Goal: Transaction & Acquisition: Purchase product/service

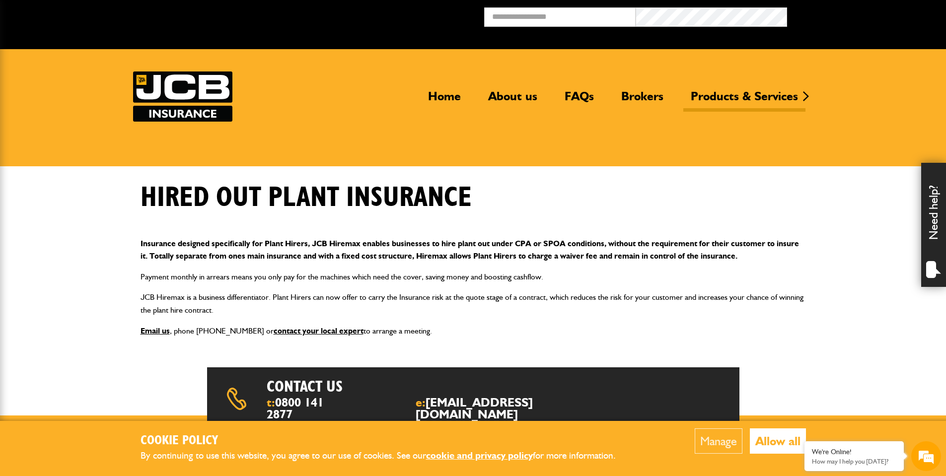
click at [787, 446] on button "Allow all" at bounding box center [778, 440] width 56 height 25
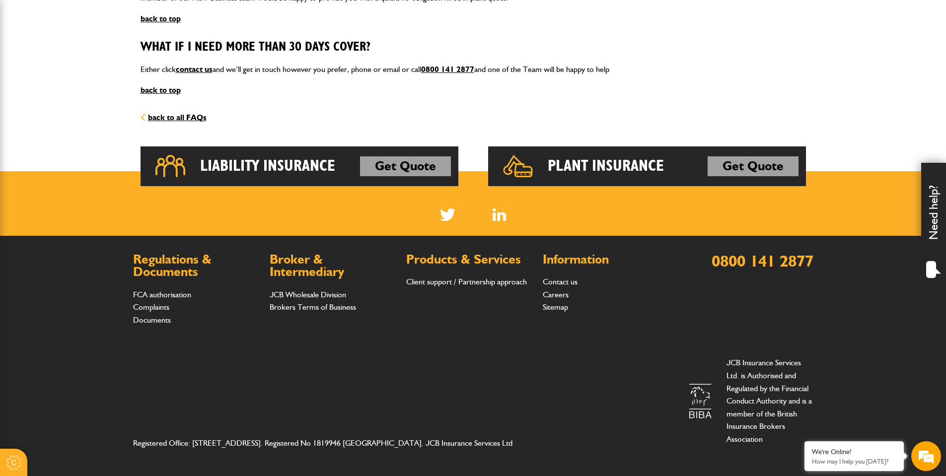
scroll to position [1342, 0]
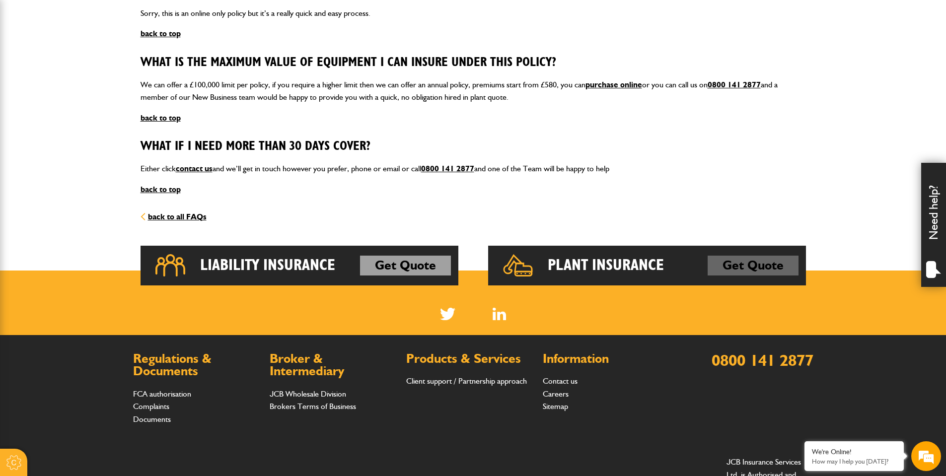
click at [753, 261] on link "Get Quote" at bounding box center [752, 266] width 91 height 20
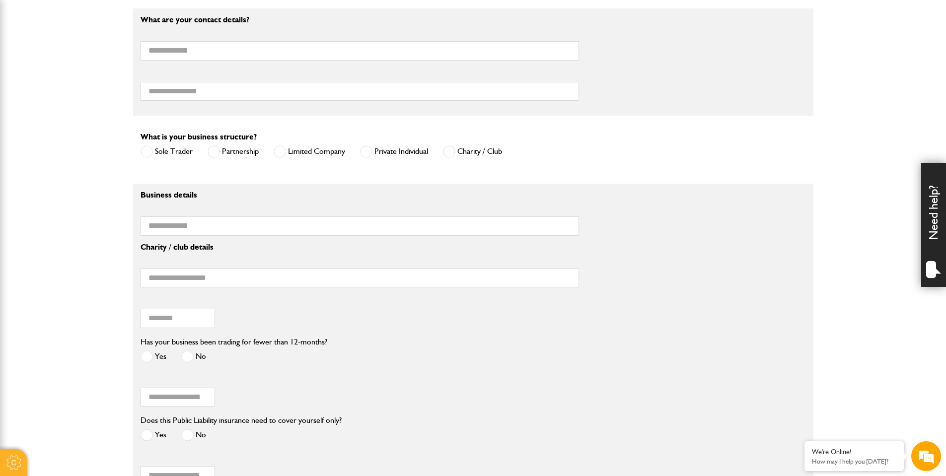
scroll to position [794, 0]
